Goal: Information Seeking & Learning: Learn about a topic

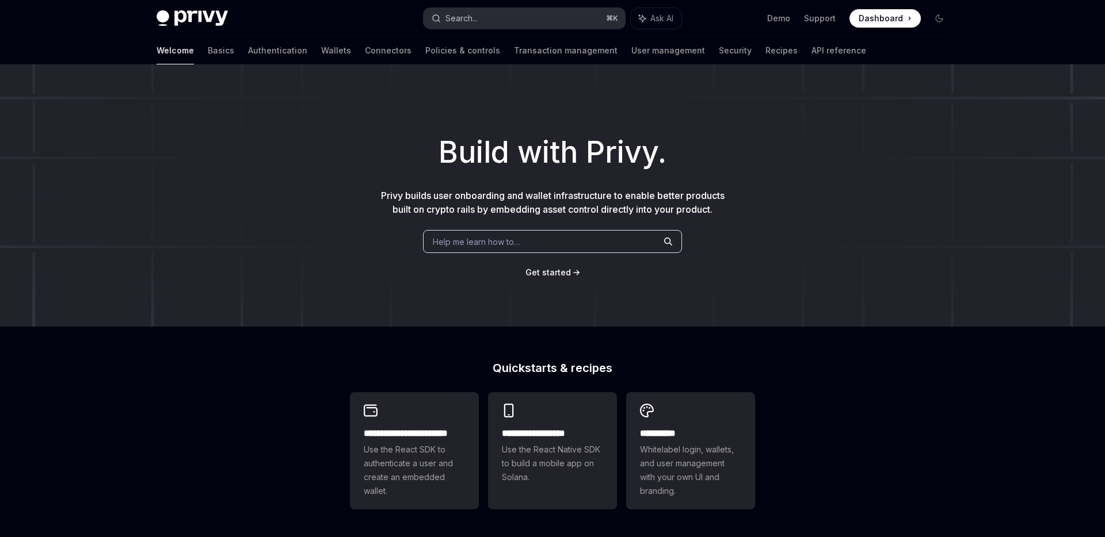
click at [497, 19] on button "Search... ⌘ K" at bounding box center [523, 18] width 201 height 21
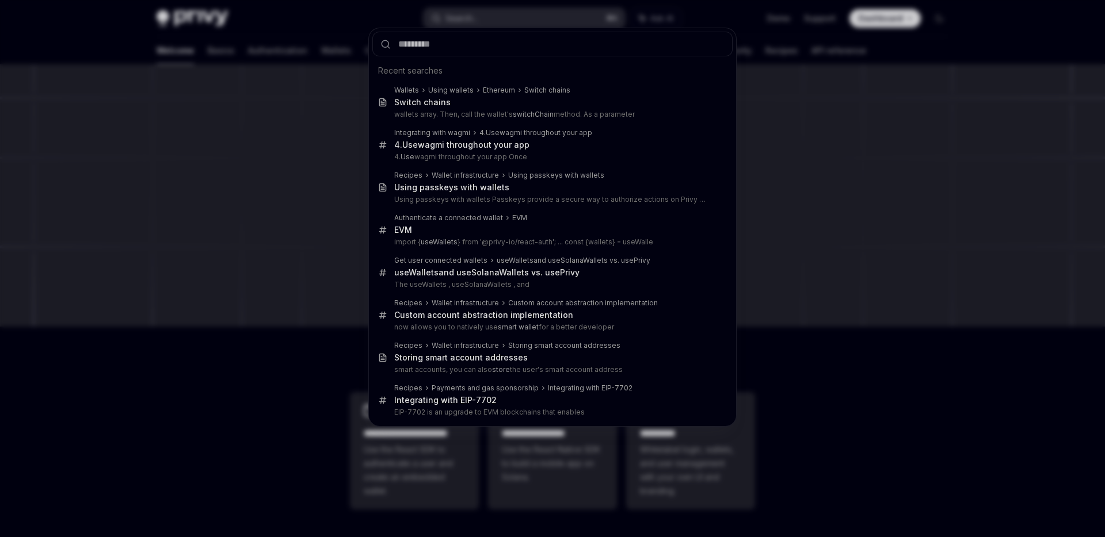
type input "*"
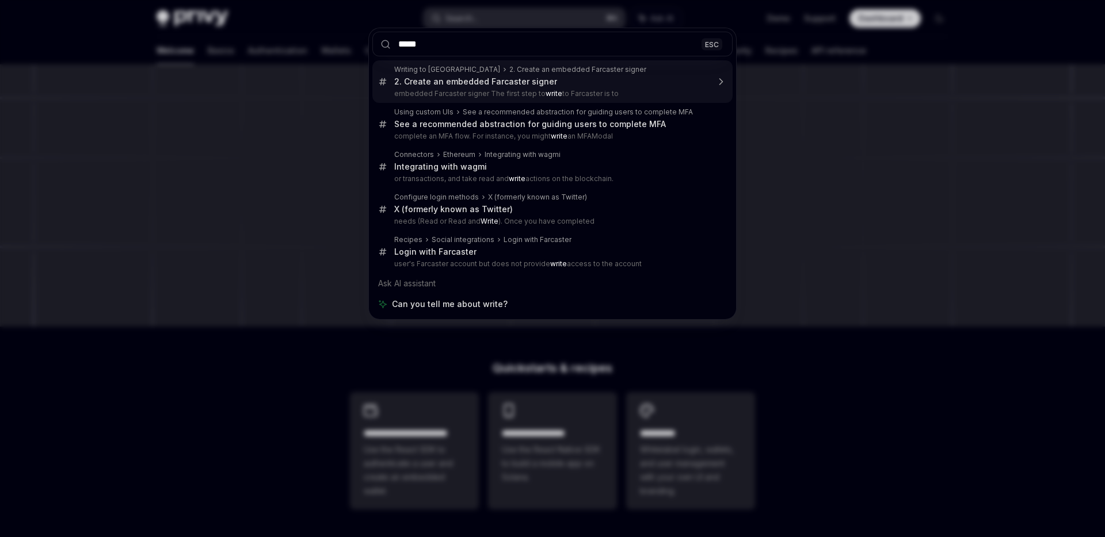
type input "******"
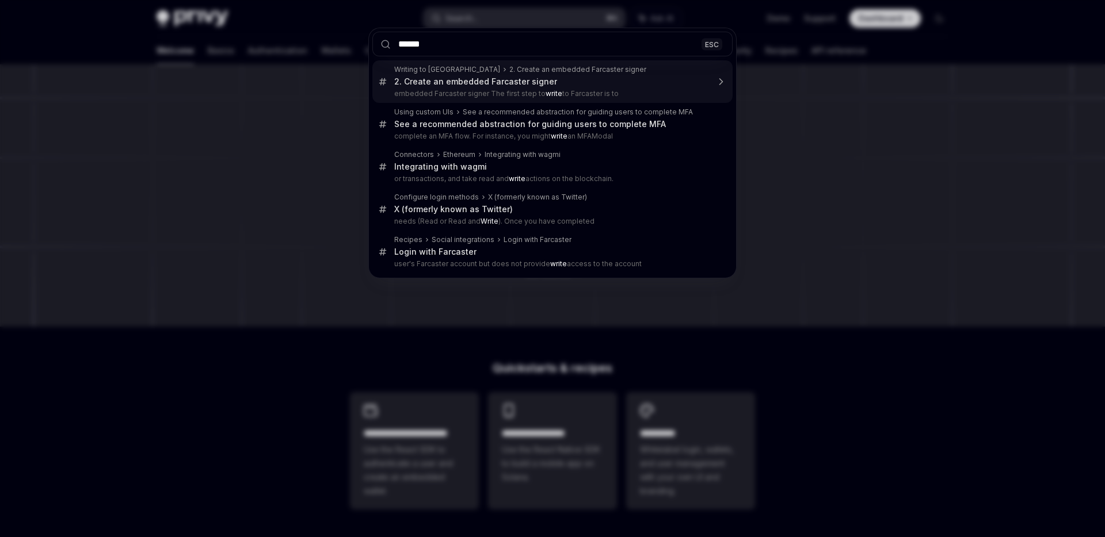
type textarea "*"
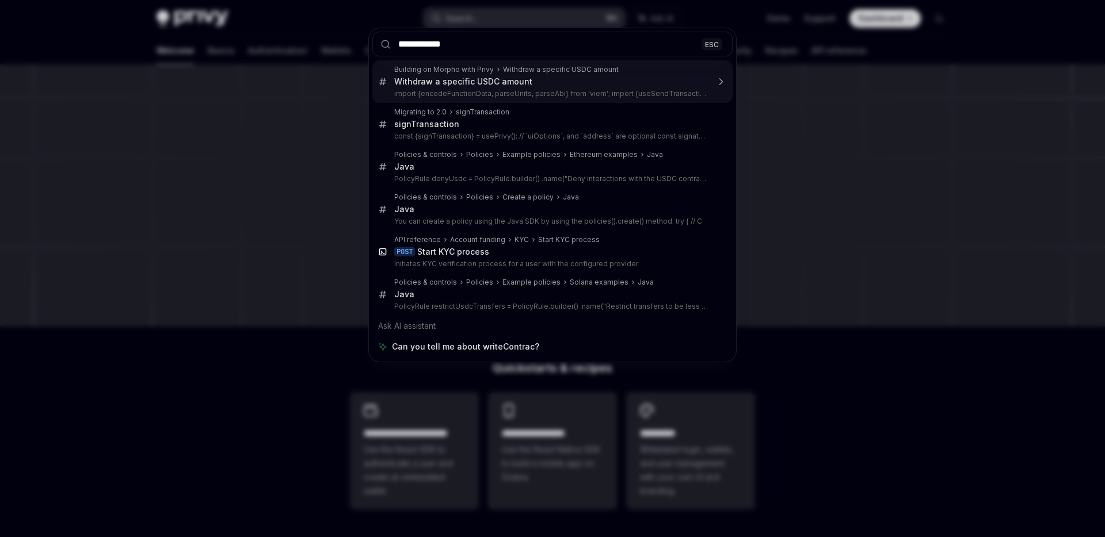
type input "**********"
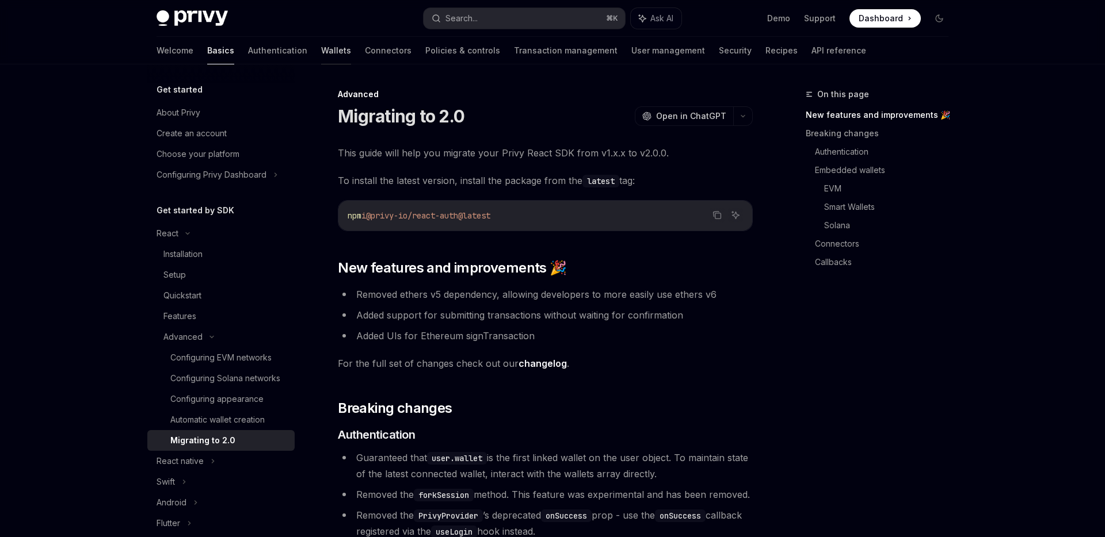
click at [321, 55] on link "Wallets" at bounding box center [336, 51] width 30 height 28
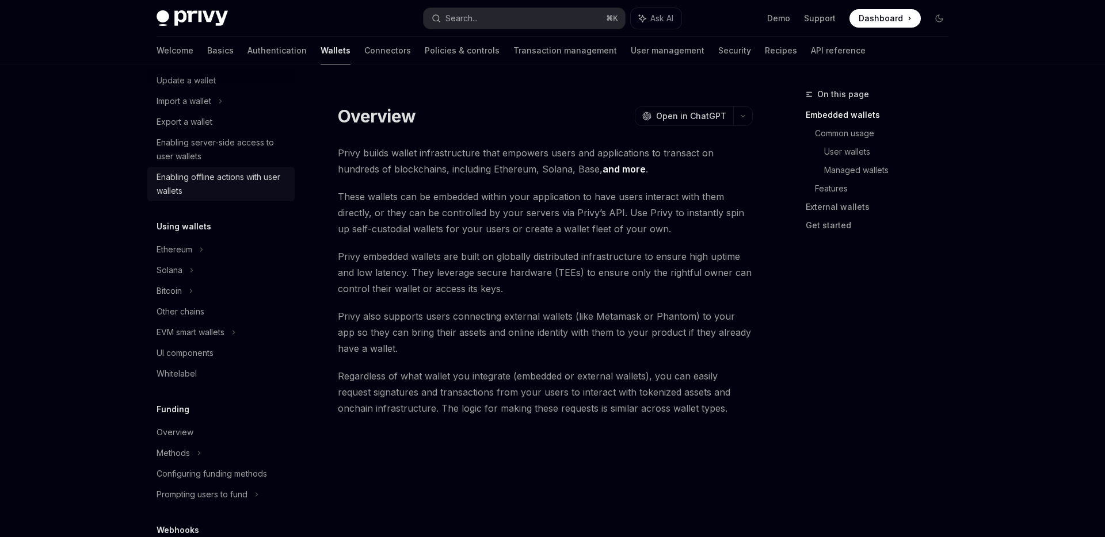
scroll to position [144, 0]
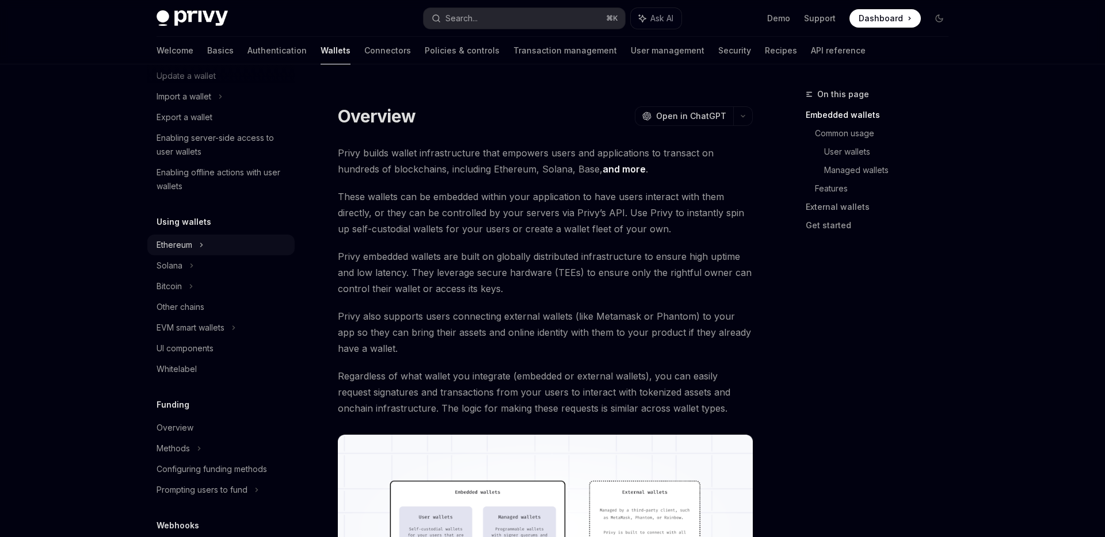
click at [209, 45] on div "Ethereum" at bounding box center [220, 34] width 147 height 21
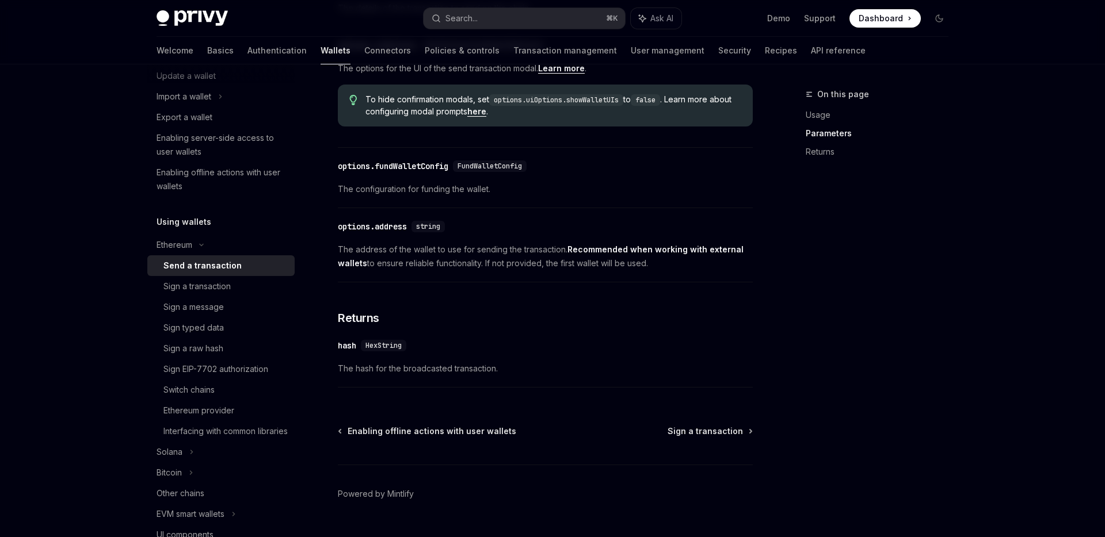
scroll to position [641, 0]
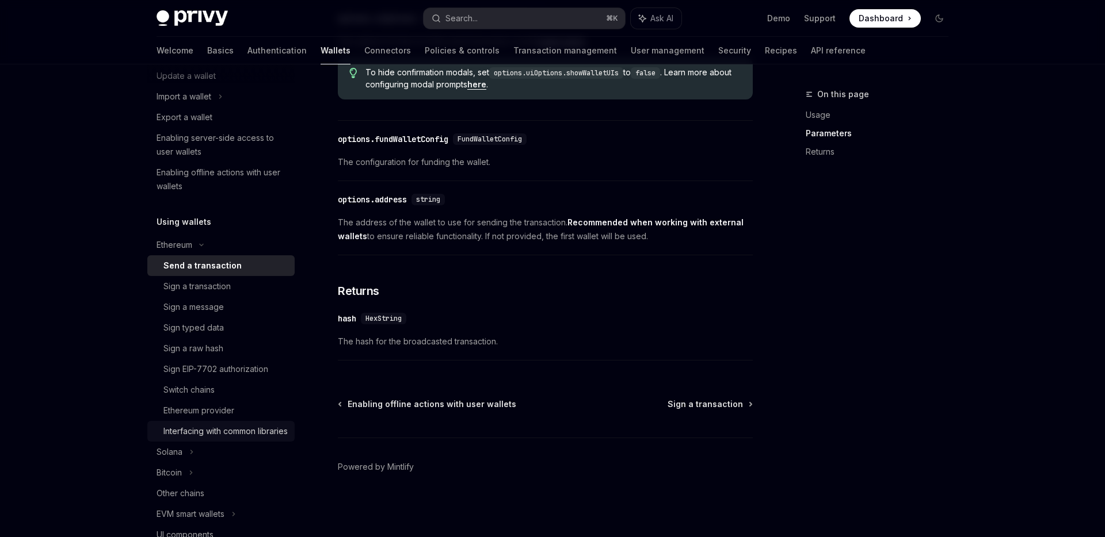
click at [227, 434] on div "Interfacing with common libraries" at bounding box center [225, 432] width 124 height 14
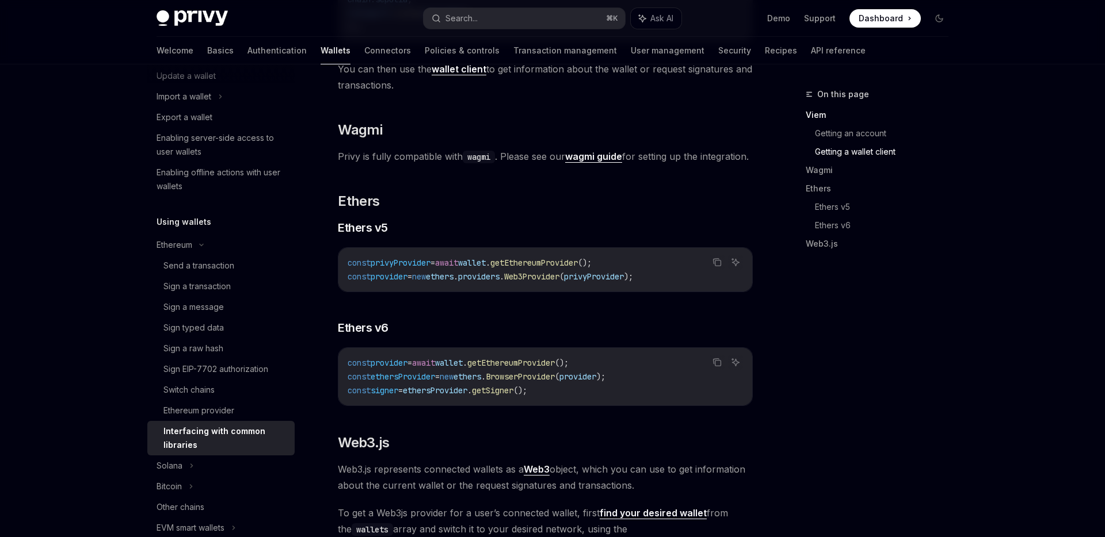
scroll to position [1031, 0]
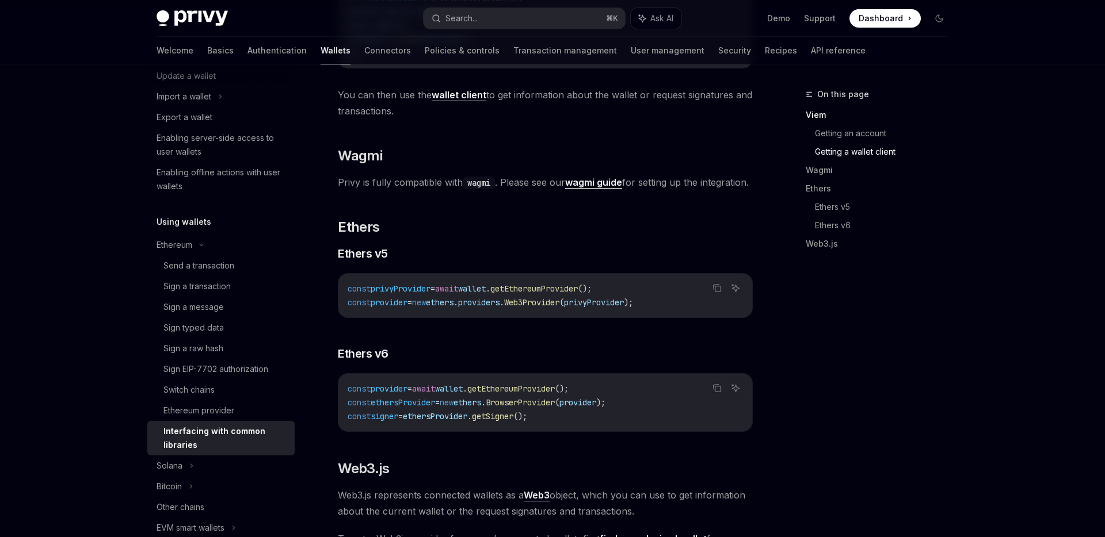
click at [605, 188] on strong "wagmi guide" at bounding box center [593, 183] width 57 height 12
type textarea "*"
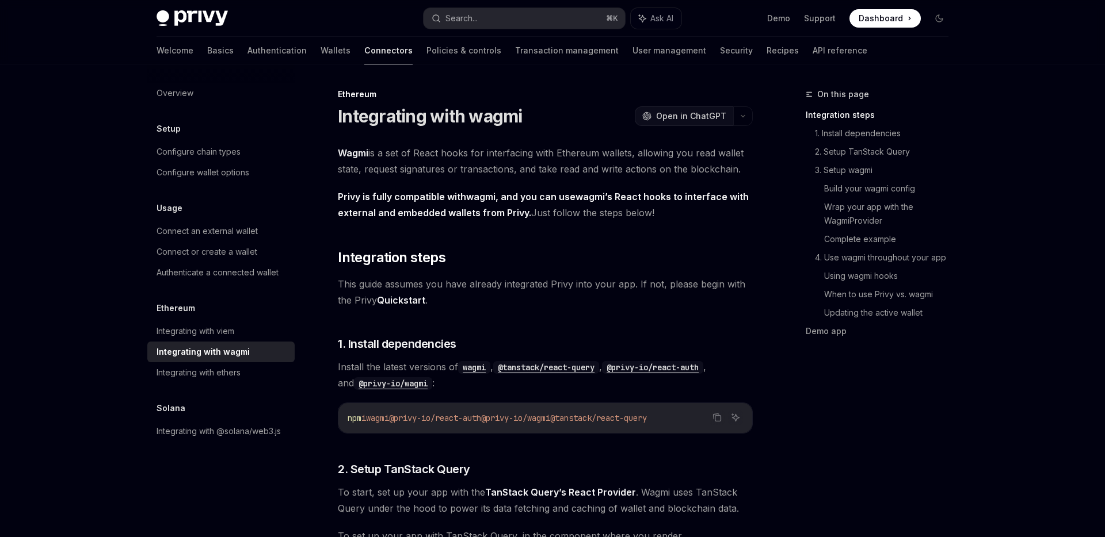
click at [669, 116] on span "Open in ChatGPT" at bounding box center [691, 116] width 70 height 12
